Goal: Information Seeking & Learning: Check status

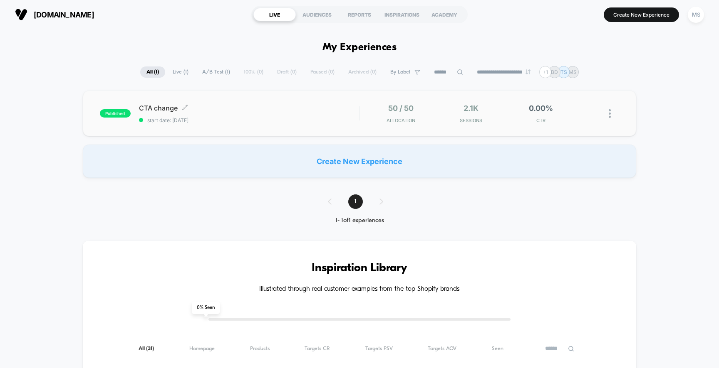
click at [250, 111] on span "CTA change Click to edit experience details" at bounding box center [249, 108] width 220 height 8
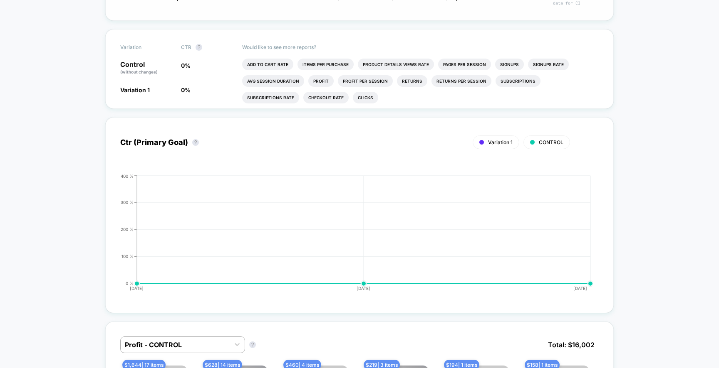
scroll to position [221, 0]
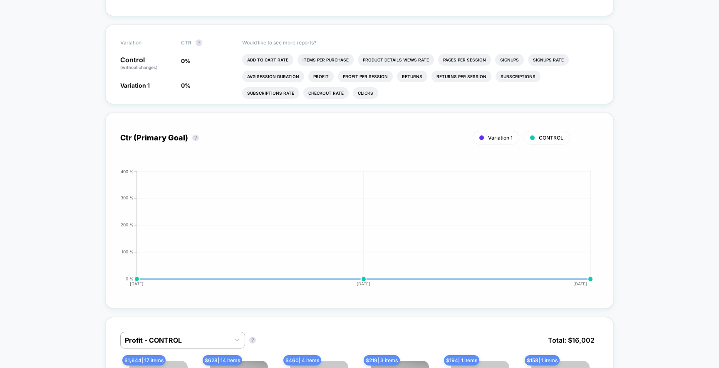
click at [128, 138] on div "Variation 1 CONTROL" at bounding box center [345, 138] width 450 height 14
click at [152, 136] on div "Variation 1 CONTROL" at bounding box center [345, 138] width 450 height 14
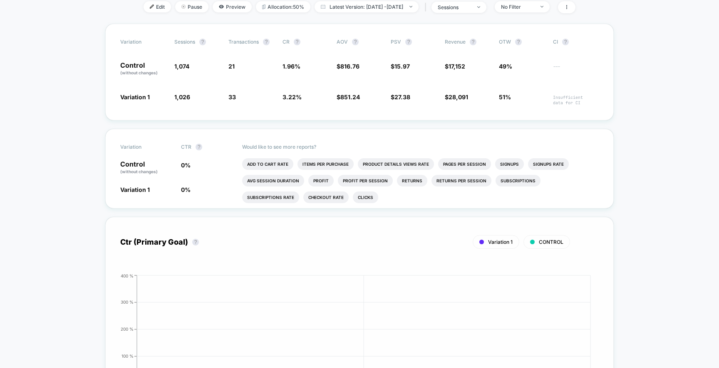
scroll to position [116, 0]
drag, startPoint x: 181, startPoint y: 166, endPoint x: 198, endPoint y: 193, distance: 32.5
click at [198, 193] on div "Variation CTR ? Control (without changes) 0 % Variation 1 0 % Would like to see…" at bounding box center [359, 169] width 508 height 80
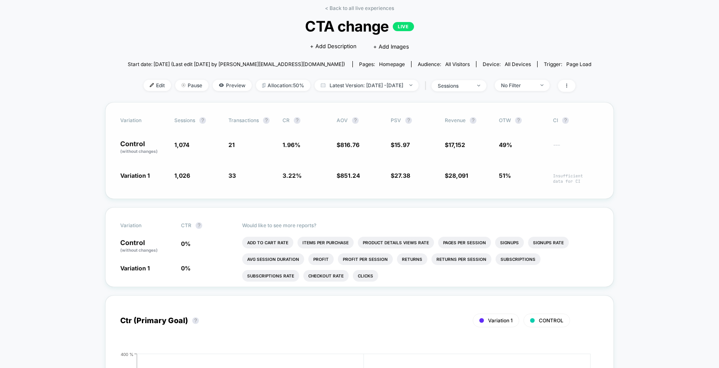
scroll to position [22, 0]
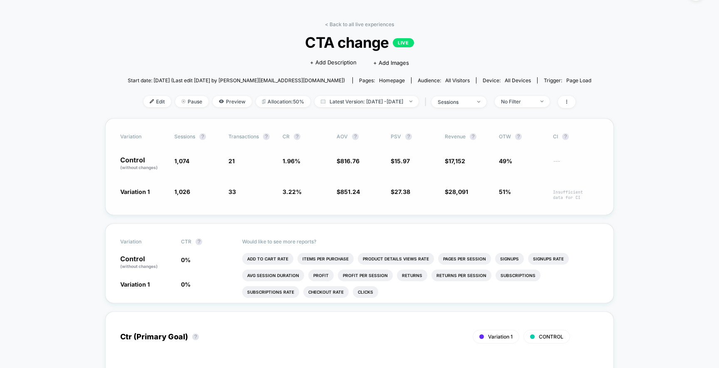
click at [604, 146] on div "Variation Sessions ? Transactions ? CR ? AOV ? PSV ? Revenue ? OTW ? CI ? Contr…" at bounding box center [359, 167] width 508 height 97
click at [474, 96] on div "| sessions" at bounding box center [455, 102] width 64 height 12
click at [474, 98] on span "sessions" at bounding box center [458, 101] width 55 height 11
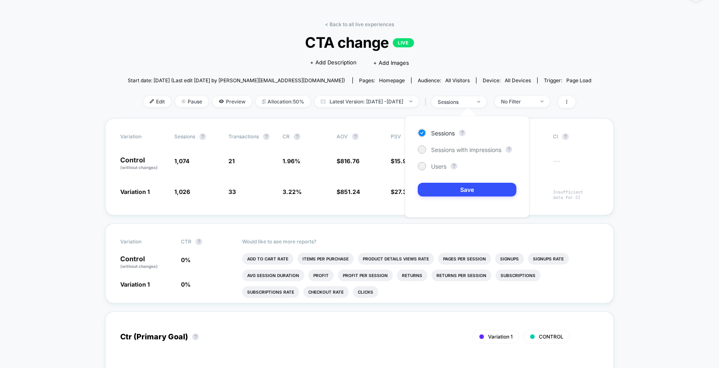
click at [522, 87] on div "Start date: [DATE] (Last edit [DATE] by [PERSON_NAME][EMAIL_ADDRESS][DOMAIN_NAM…" at bounding box center [359, 80] width 463 height 15
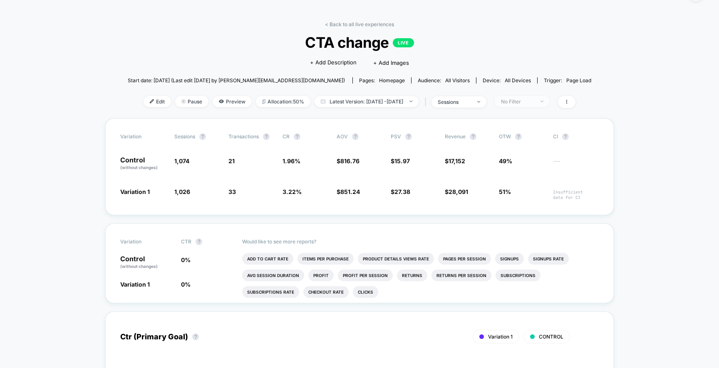
click at [531, 99] on div "No Filter" at bounding box center [517, 102] width 33 height 6
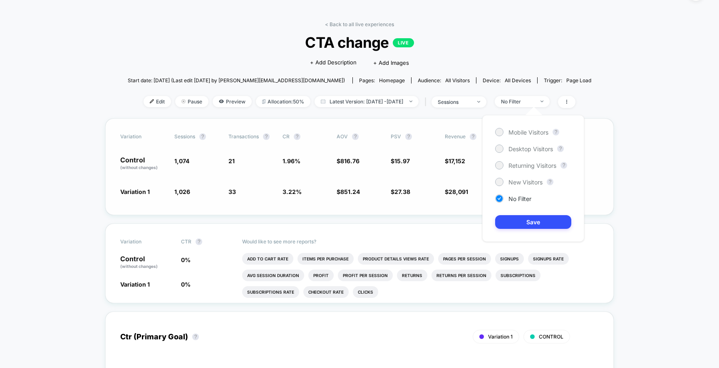
click at [601, 128] on div "Variation Sessions ? Transactions ? CR ? AOV ? PSV ? Revenue ? OTW ? CI ? Contr…" at bounding box center [359, 167] width 508 height 97
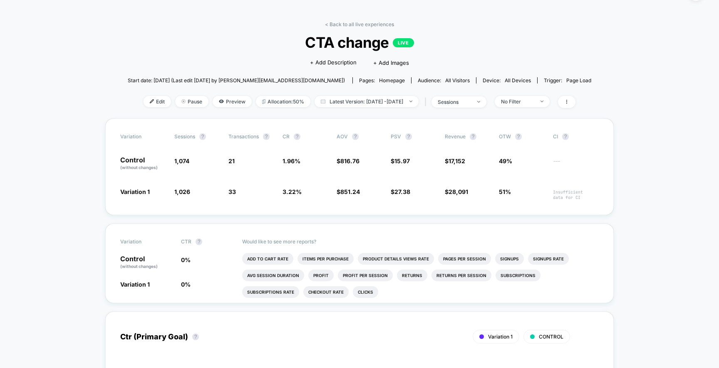
click at [571, 98] on div at bounding box center [565, 102] width 22 height 12
click at [575, 101] on span at bounding box center [566, 102] width 17 height 12
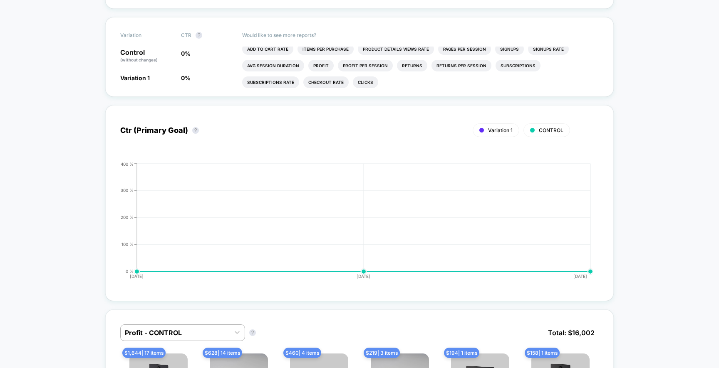
scroll to position [2, 0]
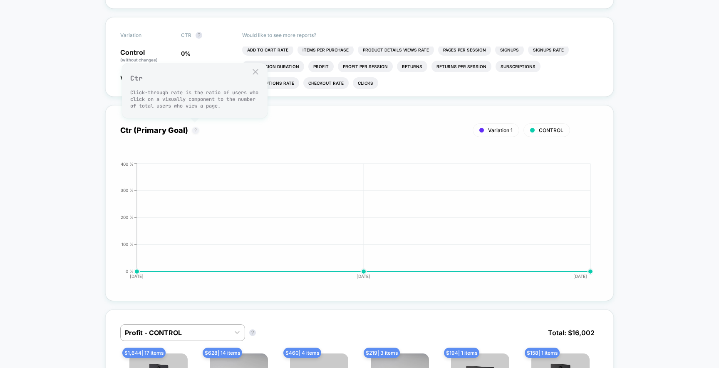
click at [195, 130] on button "?" at bounding box center [195, 130] width 7 height 7
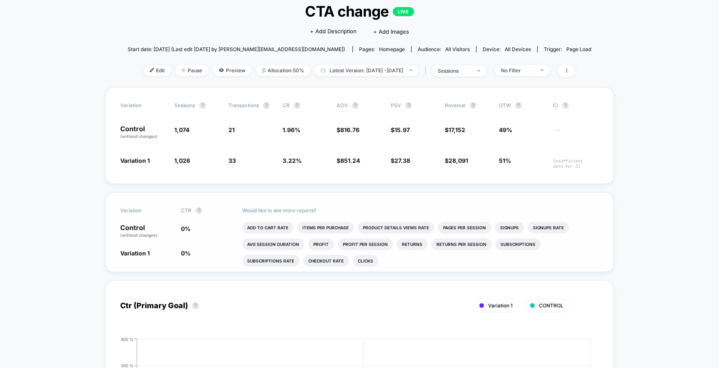
scroll to position [47, 0]
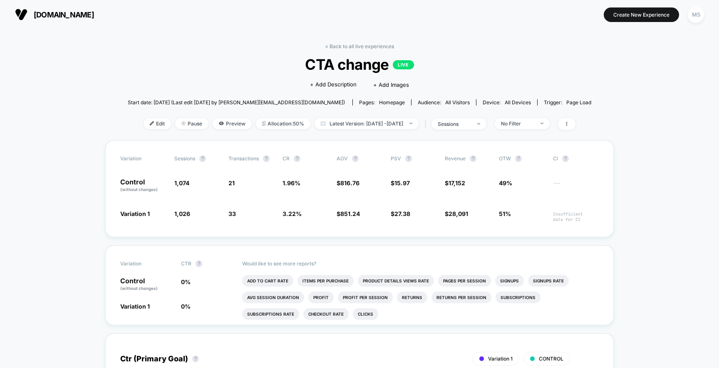
drag, startPoint x: 175, startPoint y: 282, endPoint x: 193, endPoint y: 304, distance: 28.3
click at [193, 304] on div "Variation CTR ? Control (without changes) 0 % Variation 1 0 % Would like to see…" at bounding box center [359, 286] width 508 height 80
drag, startPoint x: 205, startPoint y: 310, endPoint x: 171, endPoint y: 280, distance: 45.4
click at [171, 280] on div "Variation CTR ? Control (without changes) 0 % Variation 1 0 % Would like to see…" at bounding box center [359, 286] width 508 height 80
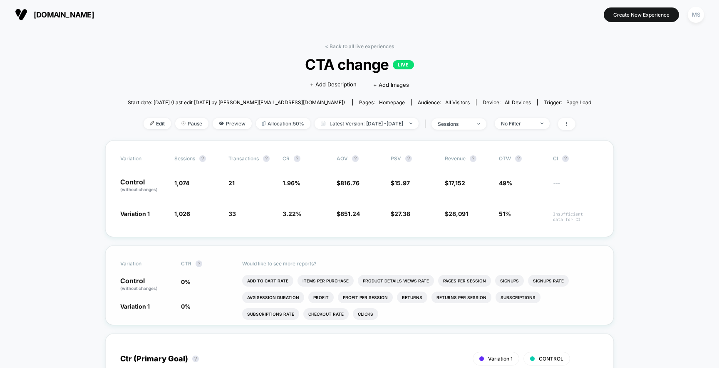
drag, startPoint x: 200, startPoint y: 313, endPoint x: 178, endPoint y: 272, distance: 45.9
click at [178, 272] on div "Variation CTR ? Control (without changes) 0 % Variation 1 0 % Would like to see…" at bounding box center [359, 286] width 508 height 80
click at [183, 261] on span "CTR ?" at bounding box center [204, 264] width 46 height 7
